Goal: Task Accomplishment & Management: Manage account settings

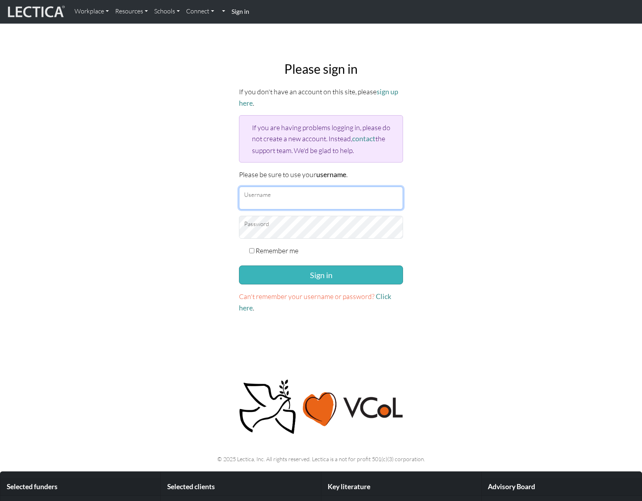
type input "snuffleumpagus"
click at [322, 276] on button "Sign in" at bounding box center [321, 274] width 164 height 19
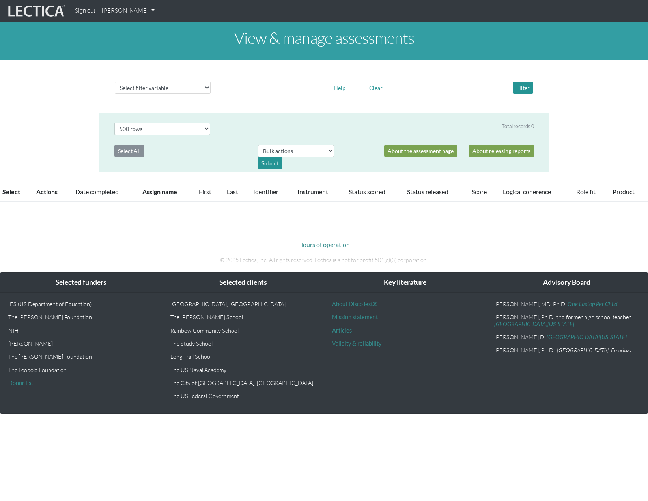
select select "500"
click at [139, 13] on link "[PERSON_NAME]" at bounding box center [128, 10] width 59 height 15
click at [128, 26] on link "My Profile" at bounding box center [138, 29] width 63 height 10
